Goal: Communication & Community: Answer question/provide support

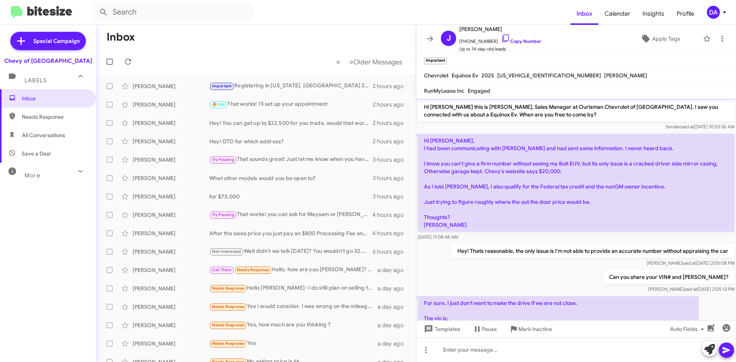
scroll to position [310, 0]
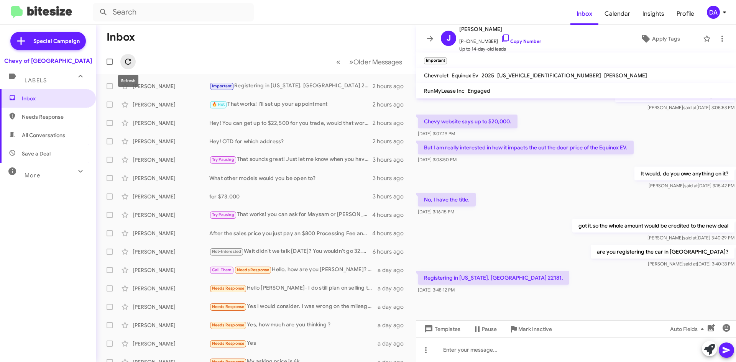
click at [129, 58] on icon at bounding box center [127, 61] width 9 height 9
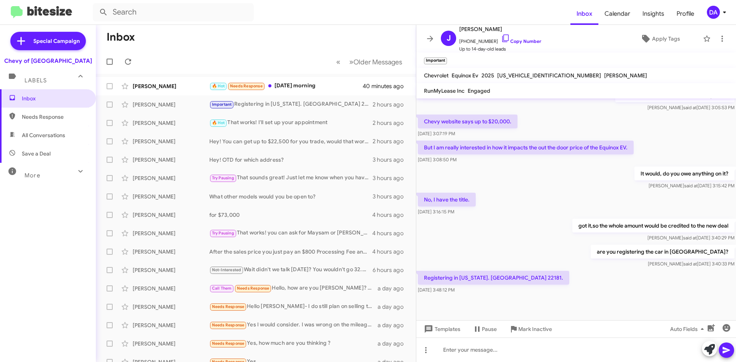
click at [183, 28] on mat-toolbar-row "Inbox" at bounding box center [256, 37] width 320 height 25
click at [135, 64] on span at bounding box center [127, 61] width 15 height 9
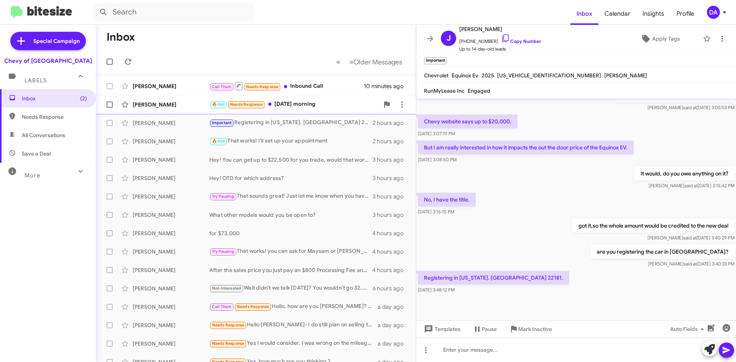
click at [316, 108] on div "🔥 Hot Needs Response [DATE] morning" at bounding box center [294, 104] width 170 height 9
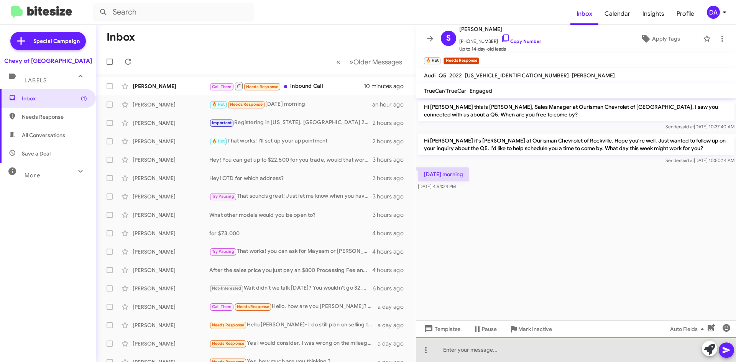
click at [494, 355] on div at bounding box center [575, 349] width 319 height 25
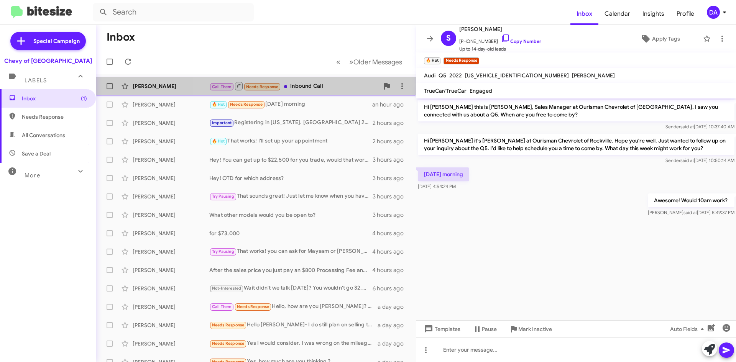
click at [306, 92] on div "[PERSON_NAME] Call Them Needs Response Inbound Call 10 minutes ago" at bounding box center [256, 86] width 308 height 15
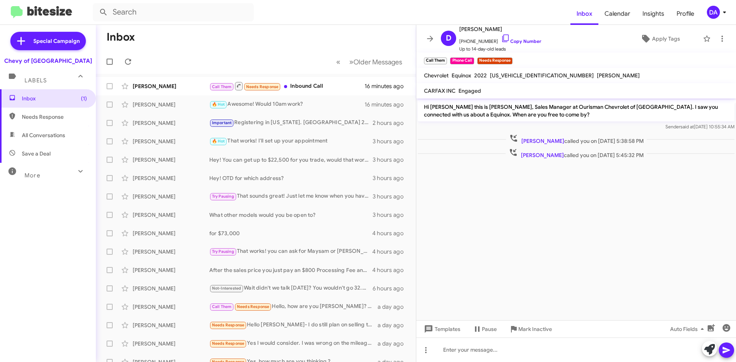
click at [156, 67] on mat-toolbar-row "« Previous » Next Older Messages" at bounding box center [256, 61] width 320 height 25
click at [161, 84] on div "[PERSON_NAME]" at bounding box center [171, 86] width 77 height 8
